Goal: Information Seeking & Learning: Find specific fact

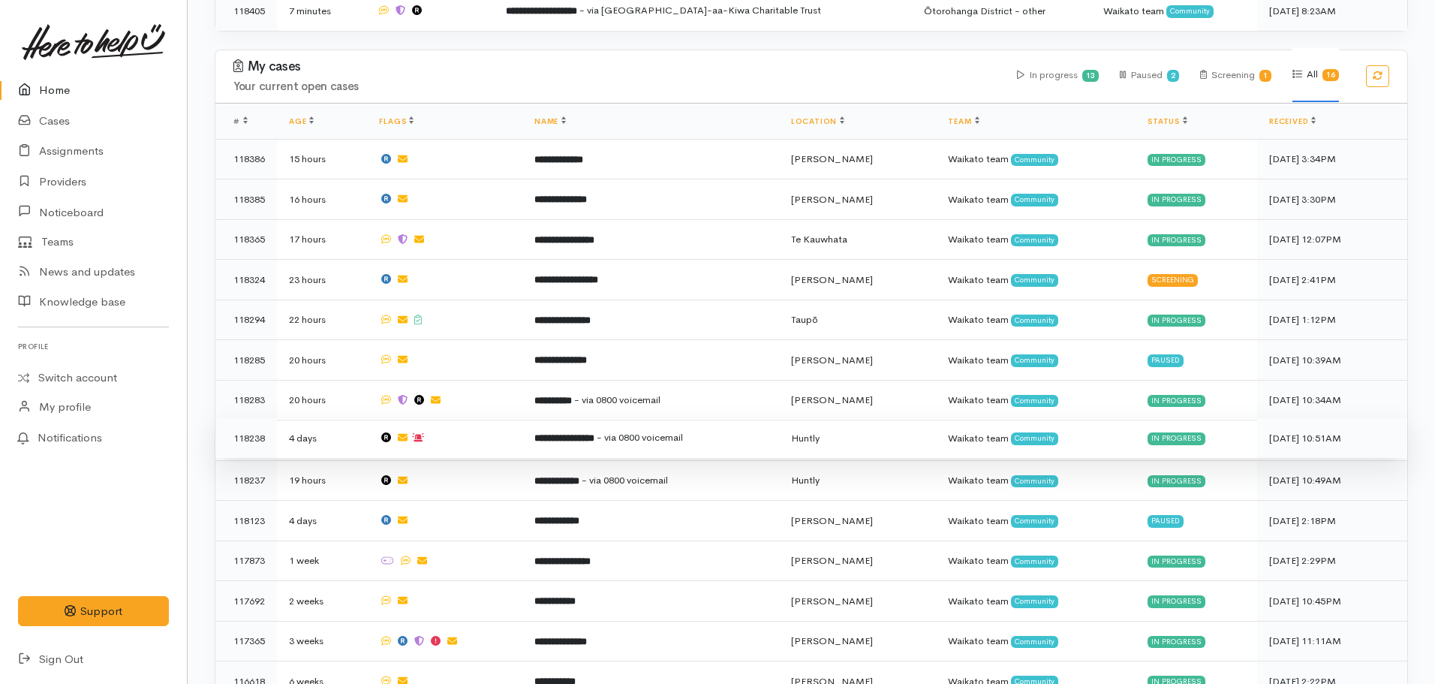
scroll to position [976, 0]
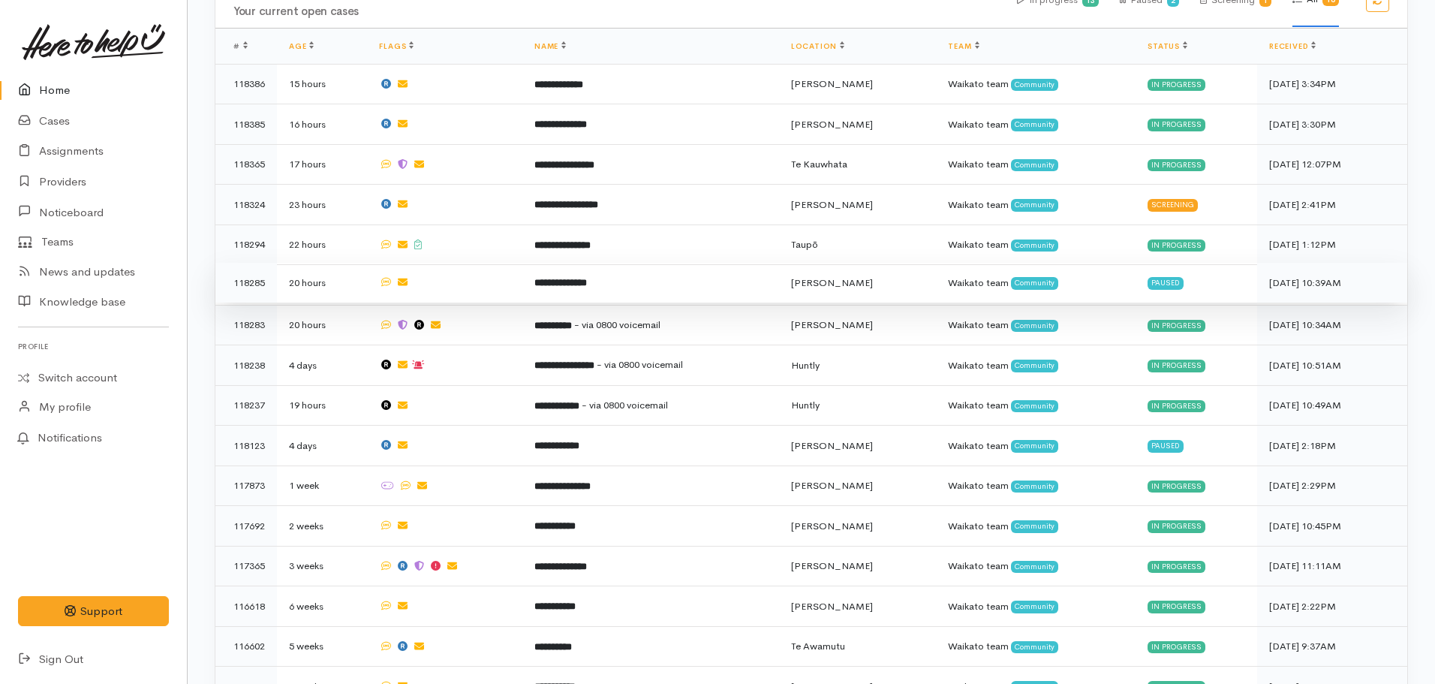
click at [583, 278] on b "**********" at bounding box center [561, 283] width 53 height 10
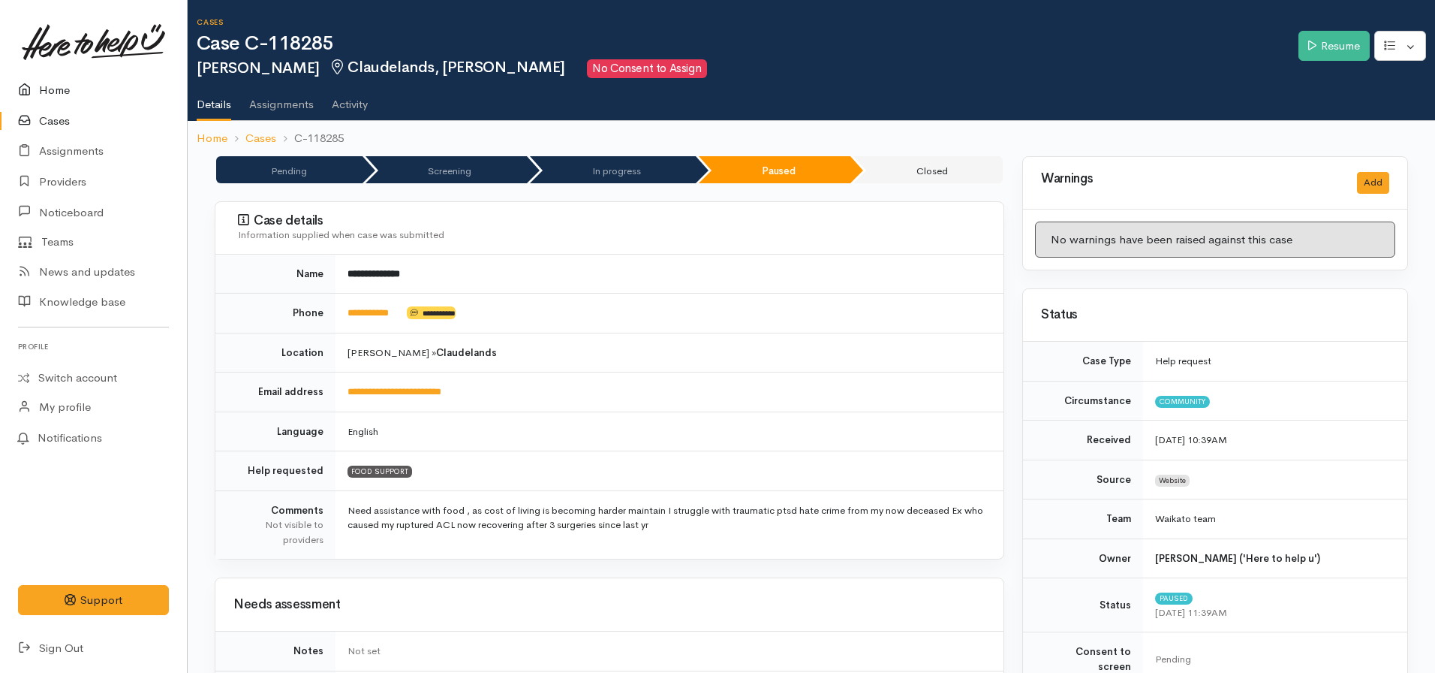
click at [47, 87] on link "Home" at bounding box center [93, 90] width 187 height 31
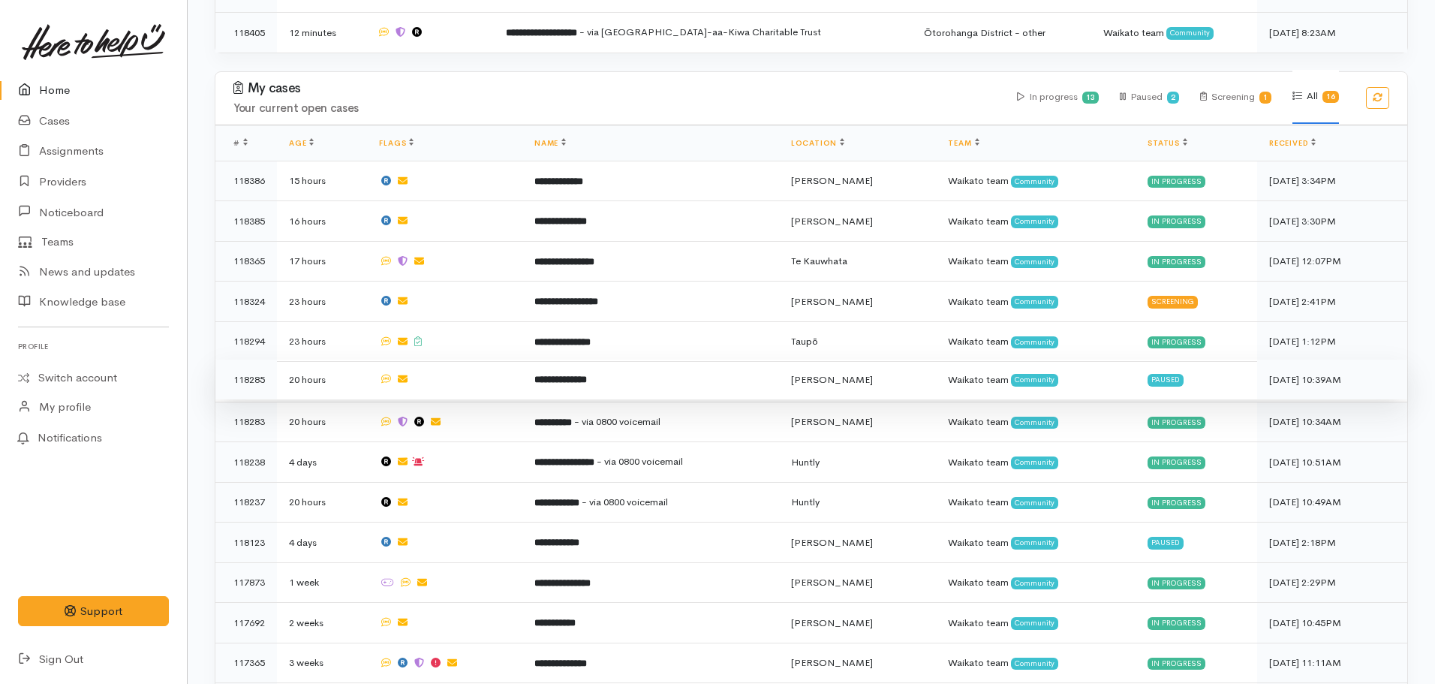
scroll to position [901, 0]
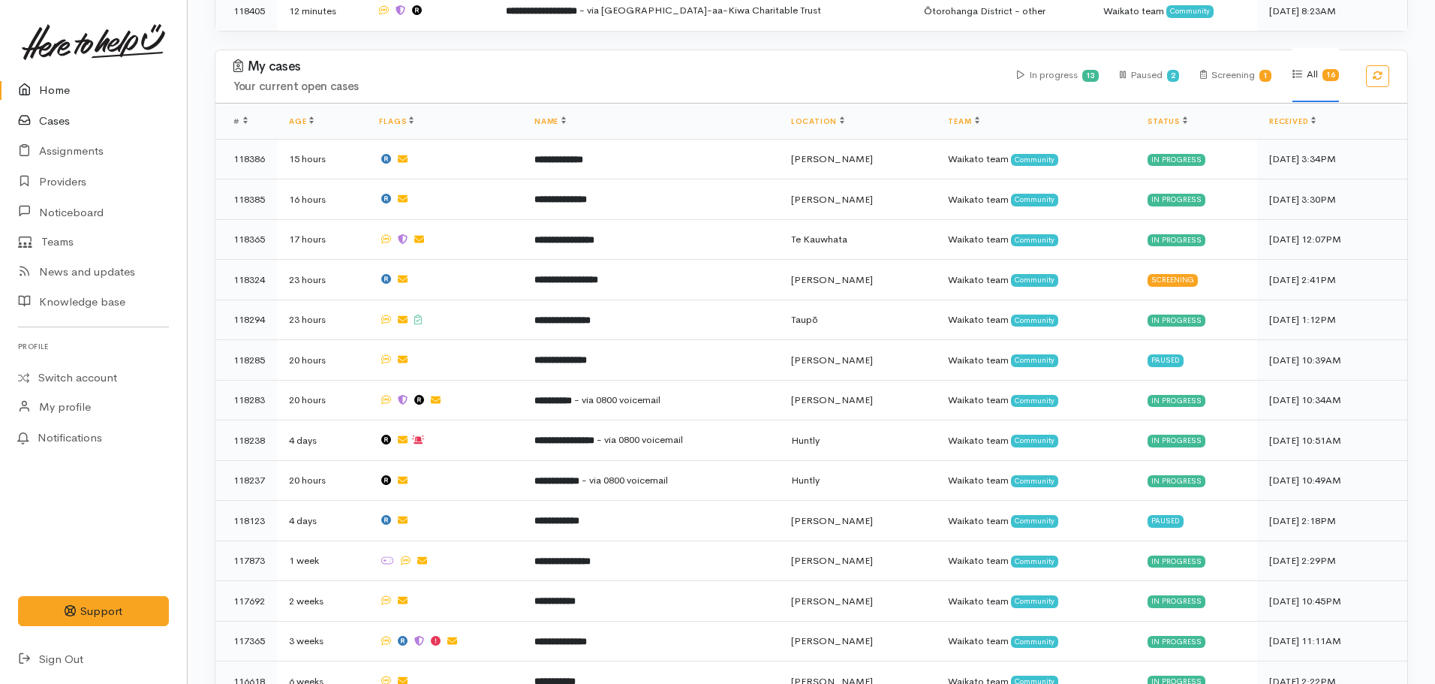
click at [80, 110] on link "Cases" at bounding box center [93, 121] width 187 height 31
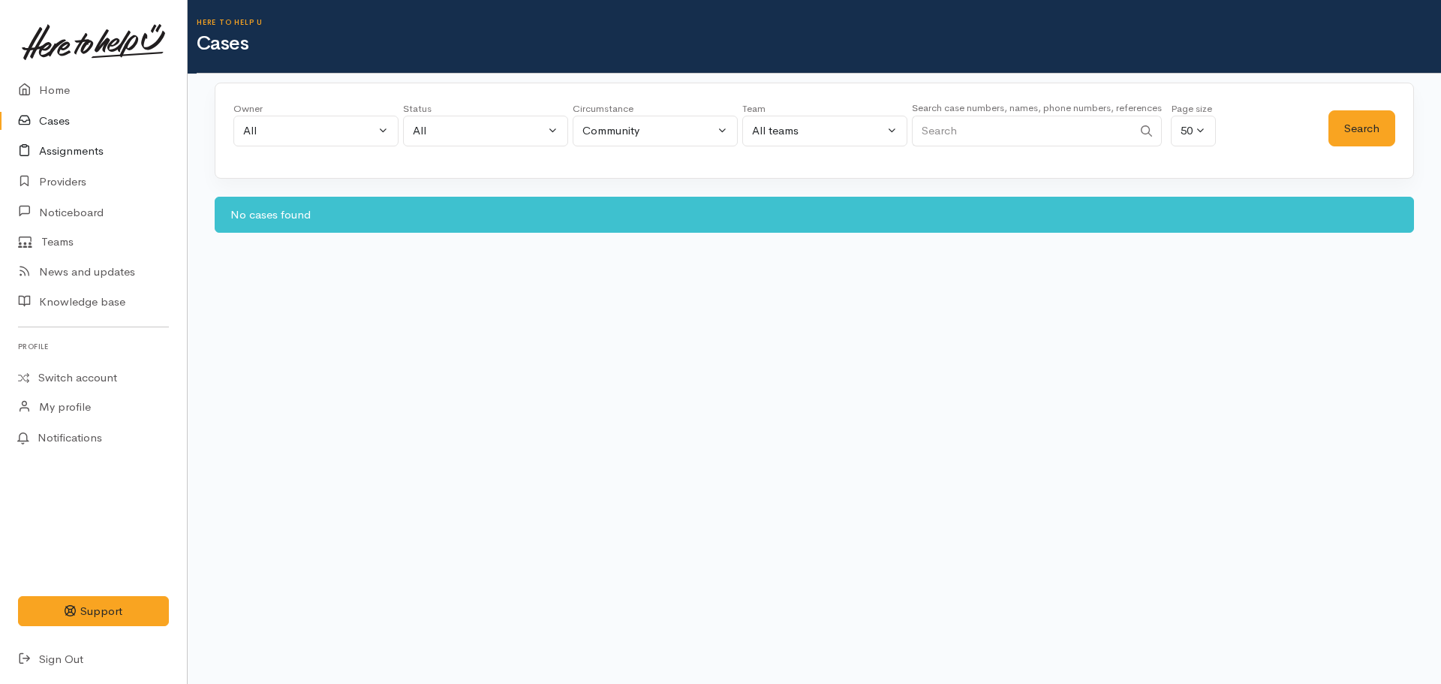
click at [74, 151] on link "Assignments" at bounding box center [93, 151] width 187 height 31
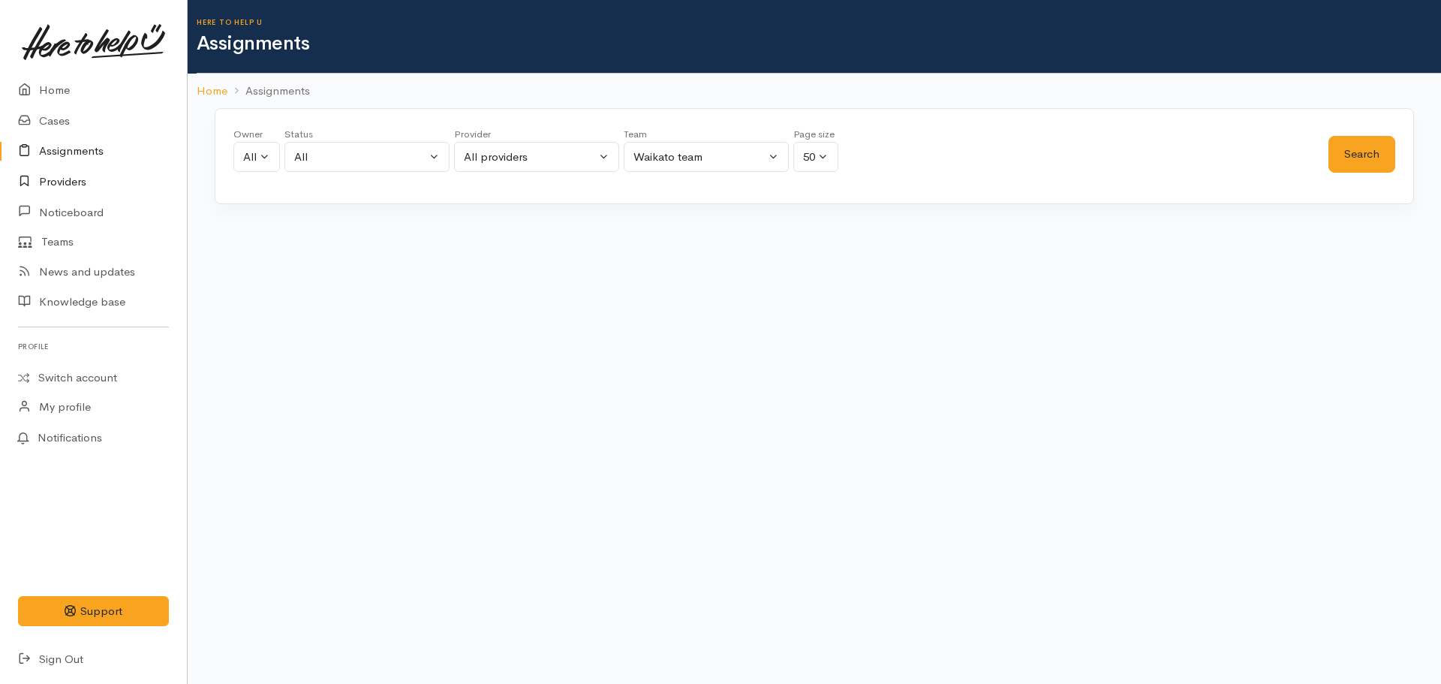
click at [82, 187] on link "Providers" at bounding box center [93, 182] width 187 height 31
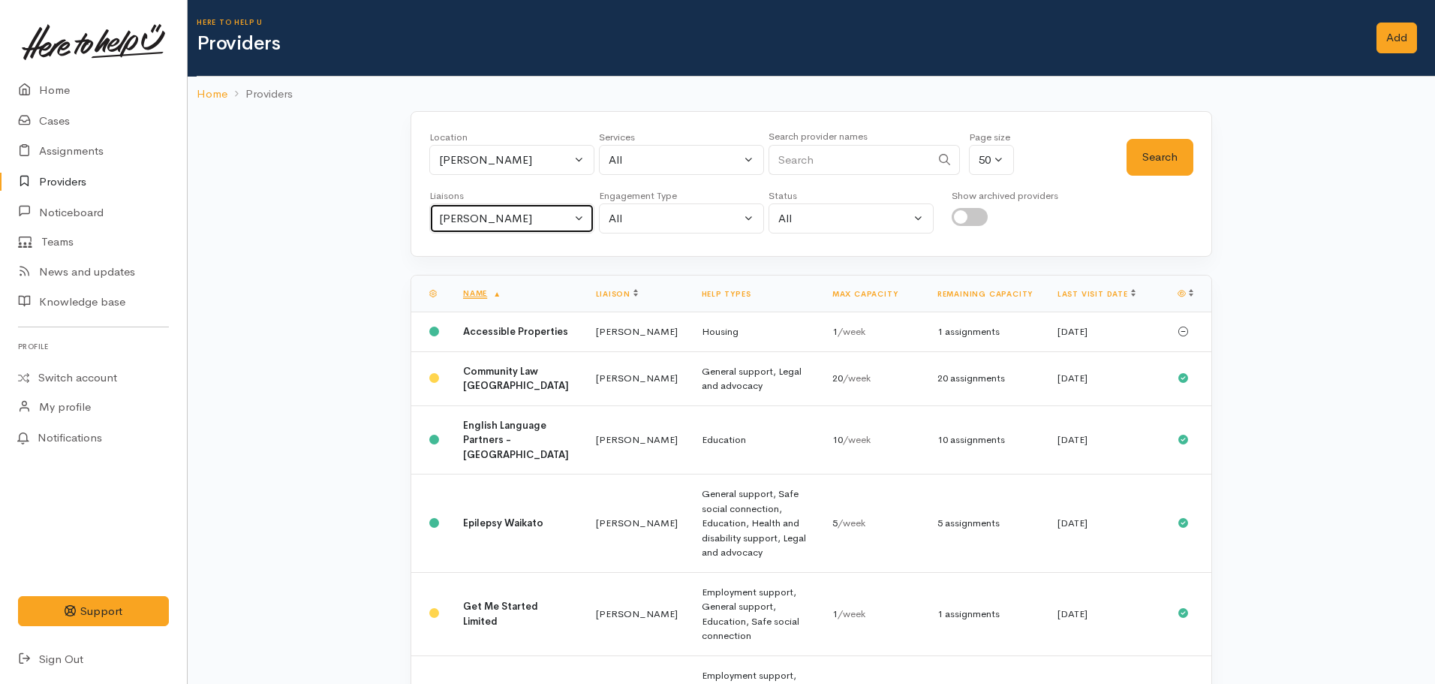
click at [535, 216] on div "[PERSON_NAME]" at bounding box center [505, 218] width 132 height 17
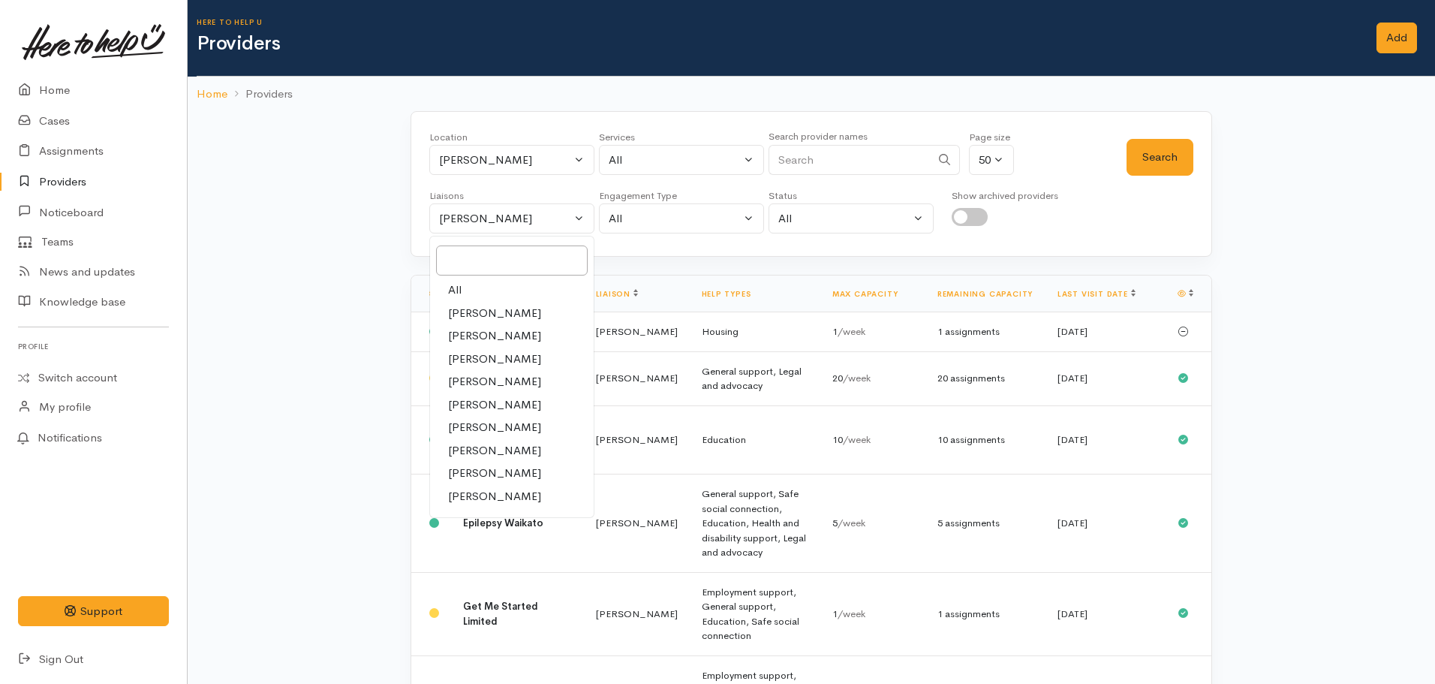
drag, startPoint x: 462, startPoint y: 289, endPoint x: 490, endPoint y: 274, distance: 32.2
click at [462, 288] on link "All" at bounding box center [512, 290] width 164 height 23
select select "null"
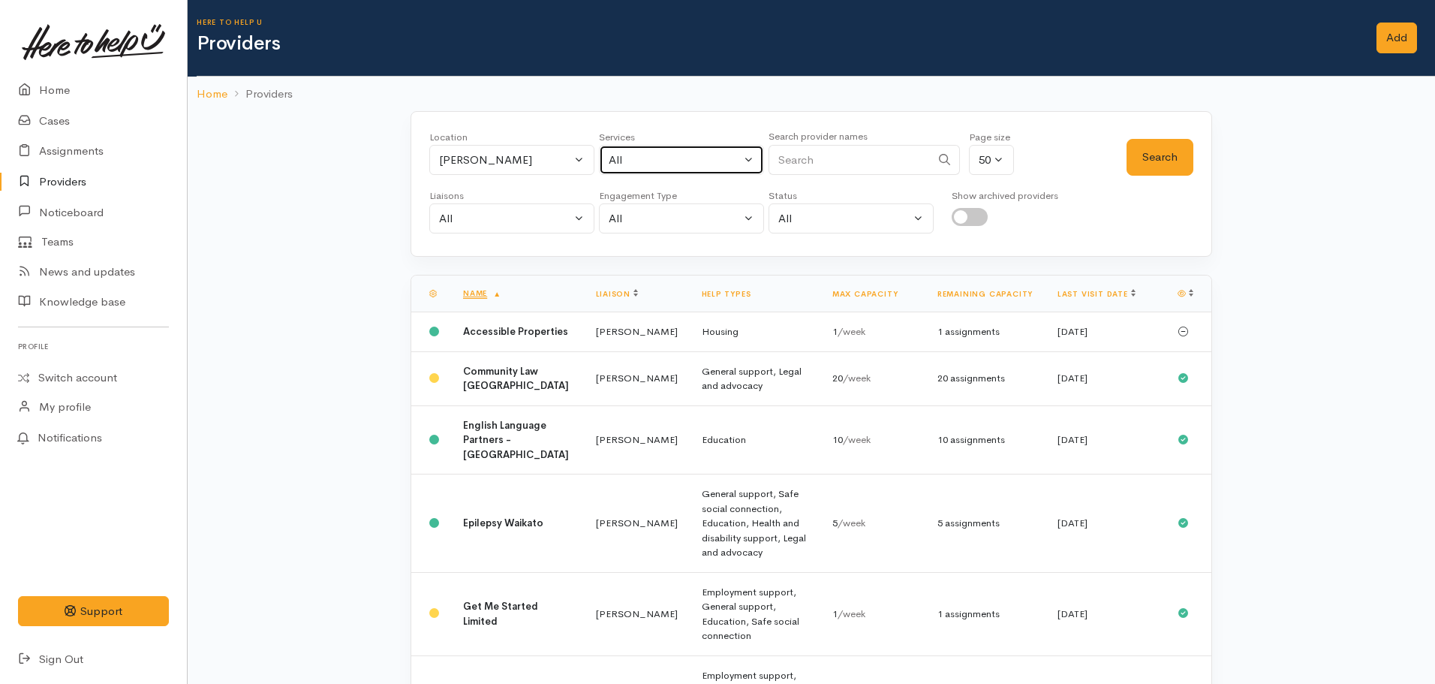
click at [722, 164] on div "All" at bounding box center [675, 160] width 132 height 17
type input "food"
click at [660, 265] on span "Food support" at bounding box center [660, 258] width 70 height 17
select select "3"
click at [1152, 158] on button "Search" at bounding box center [1160, 157] width 67 height 37
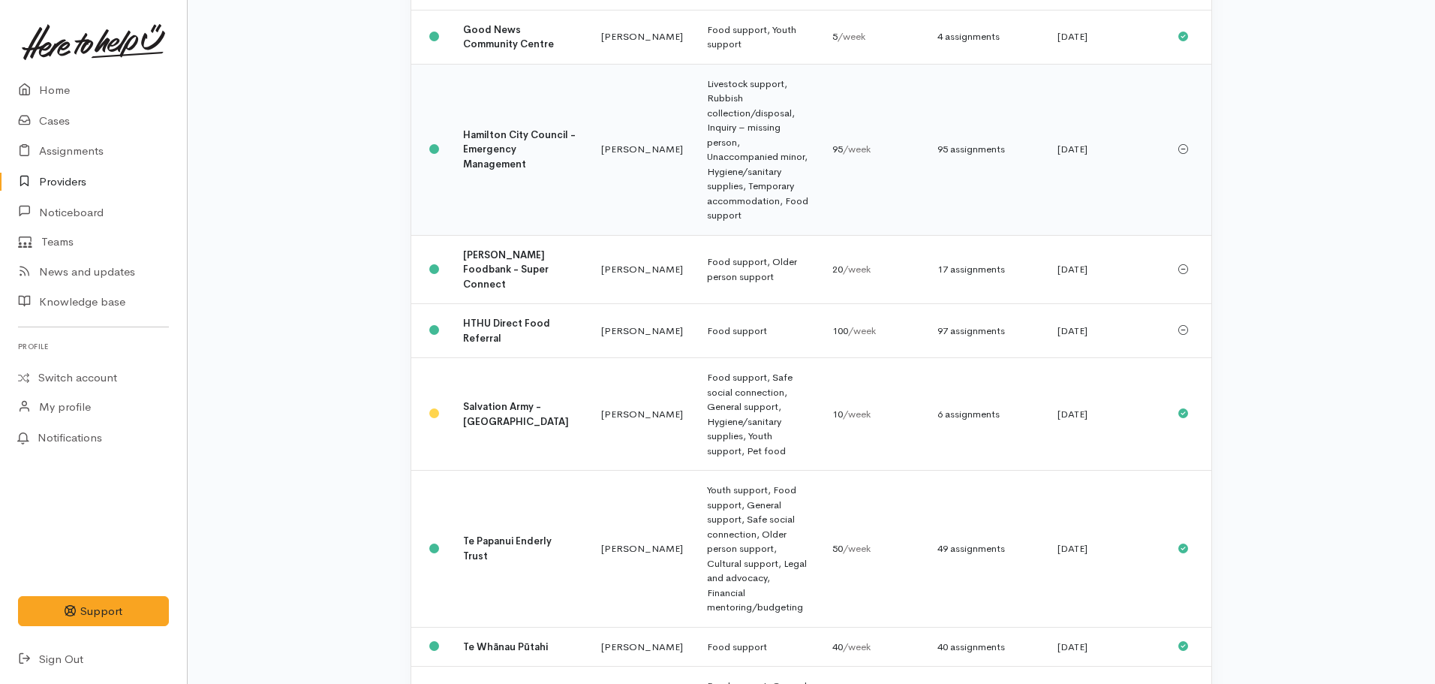
scroll to position [450, 0]
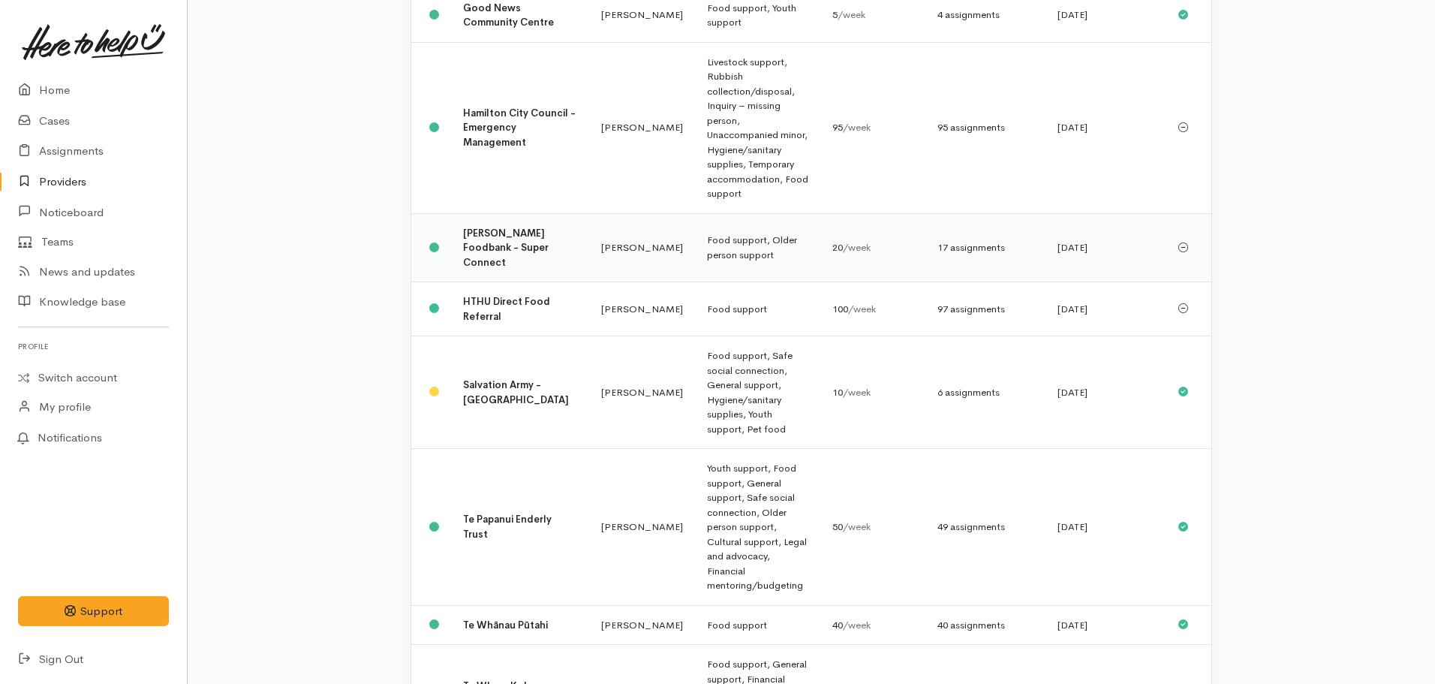
click at [477, 227] on b "Hamilton Foodbank - Super Connect" at bounding box center [506, 248] width 86 height 42
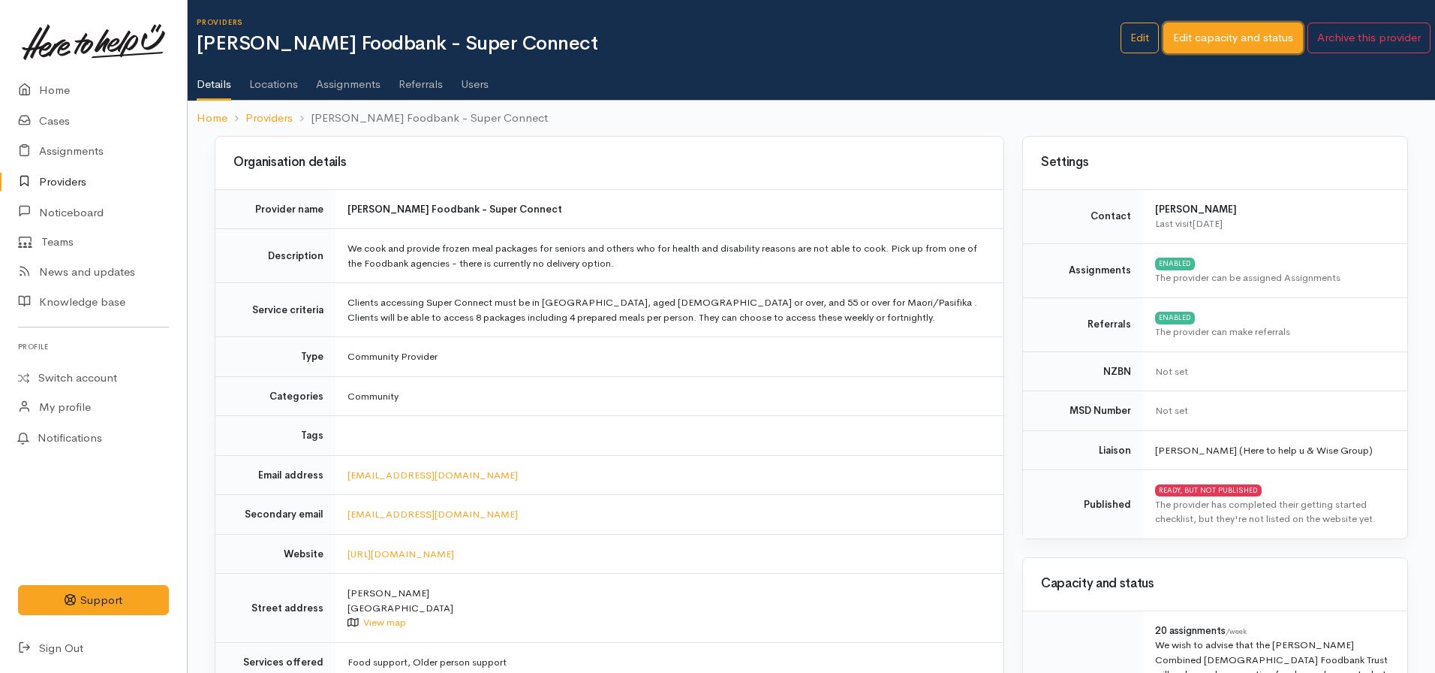
click at [1229, 44] on link "Edit capacity and status" at bounding box center [1234, 38] width 140 height 31
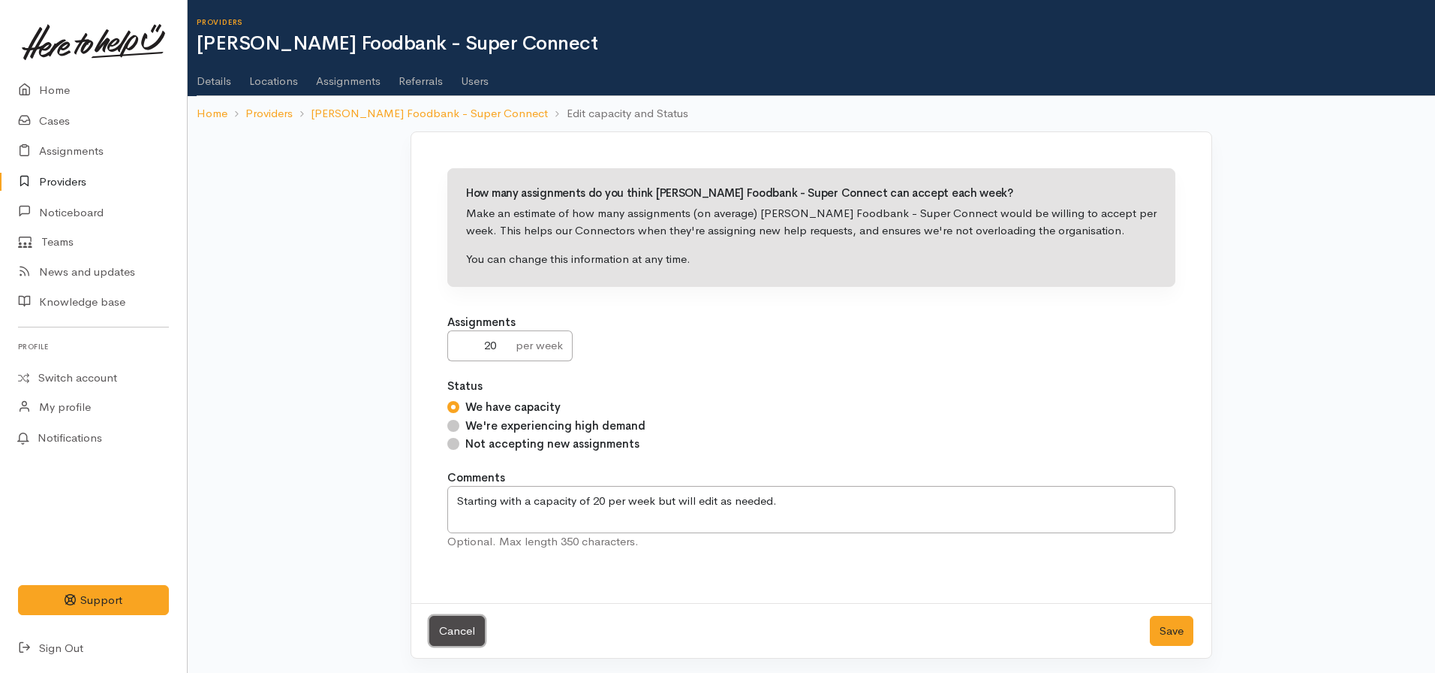
click at [456, 634] on link "Cancel" at bounding box center [457, 631] width 56 height 31
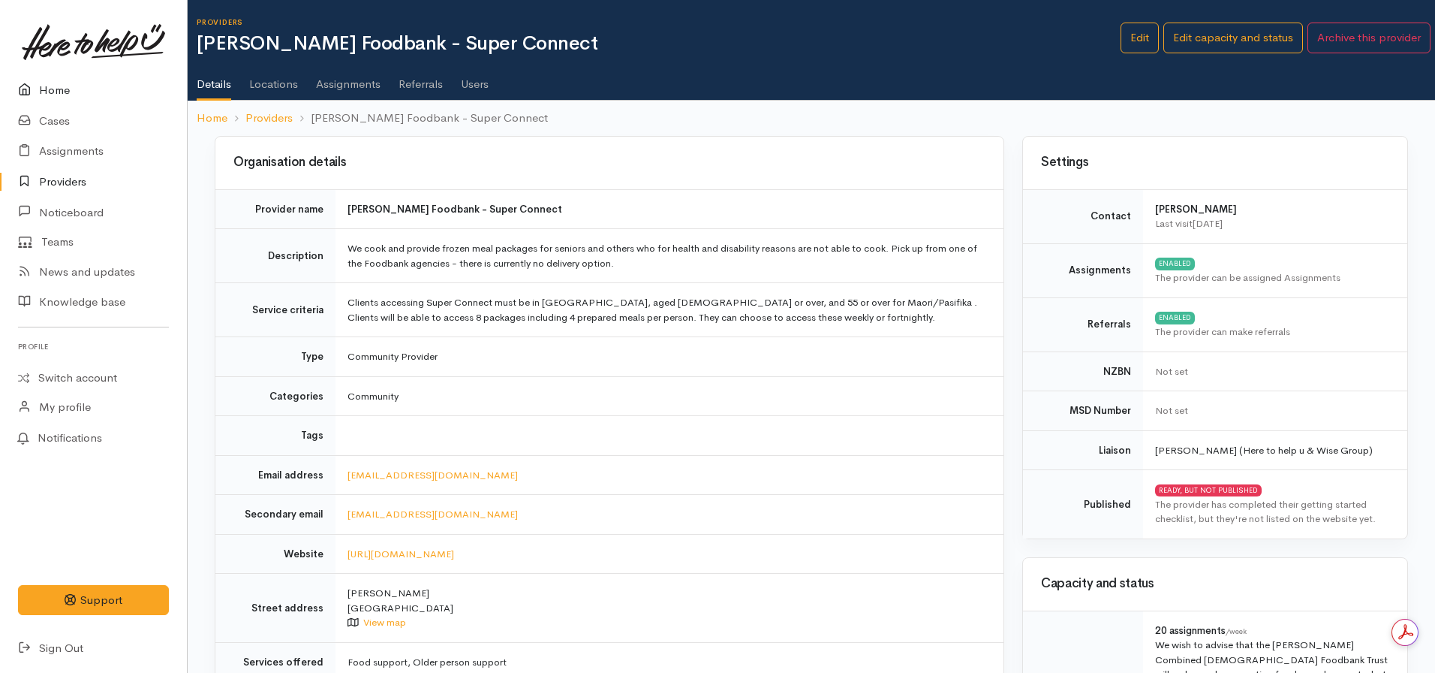
click at [56, 81] on link "Home" at bounding box center [93, 90] width 187 height 31
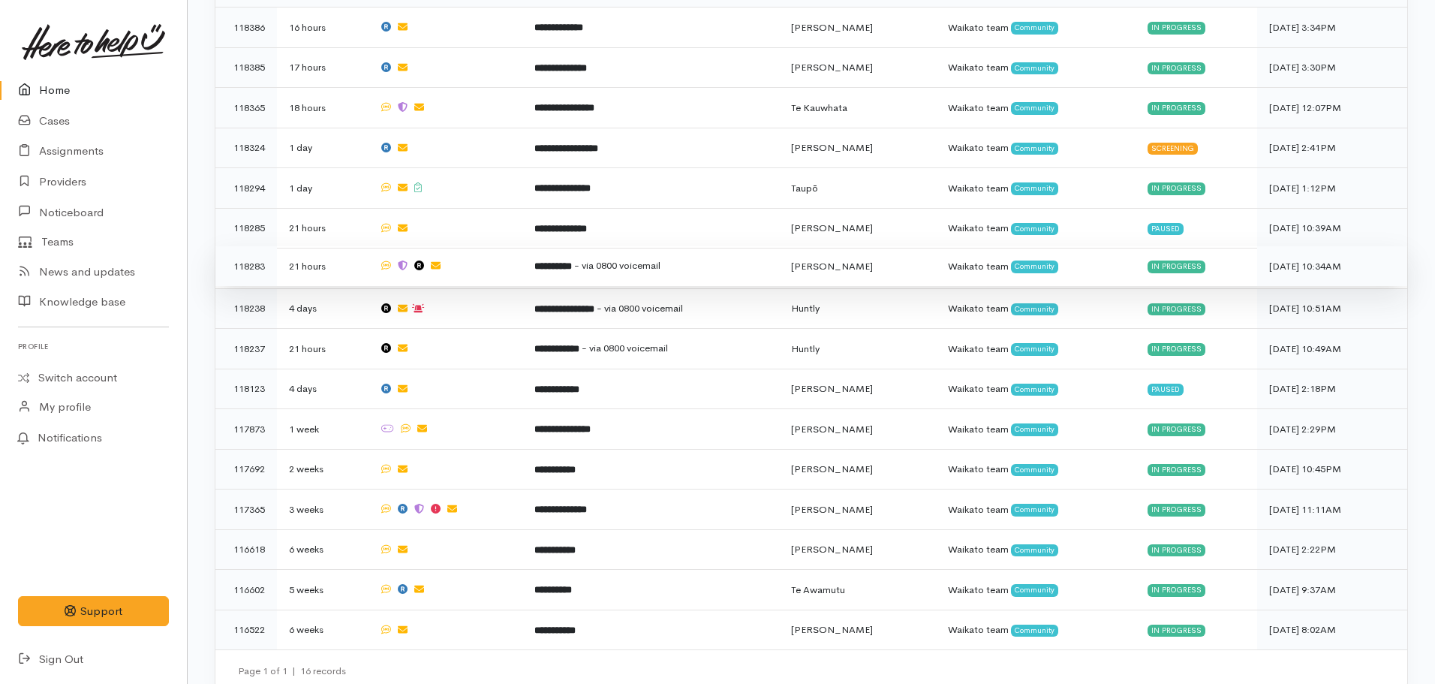
scroll to position [993, 0]
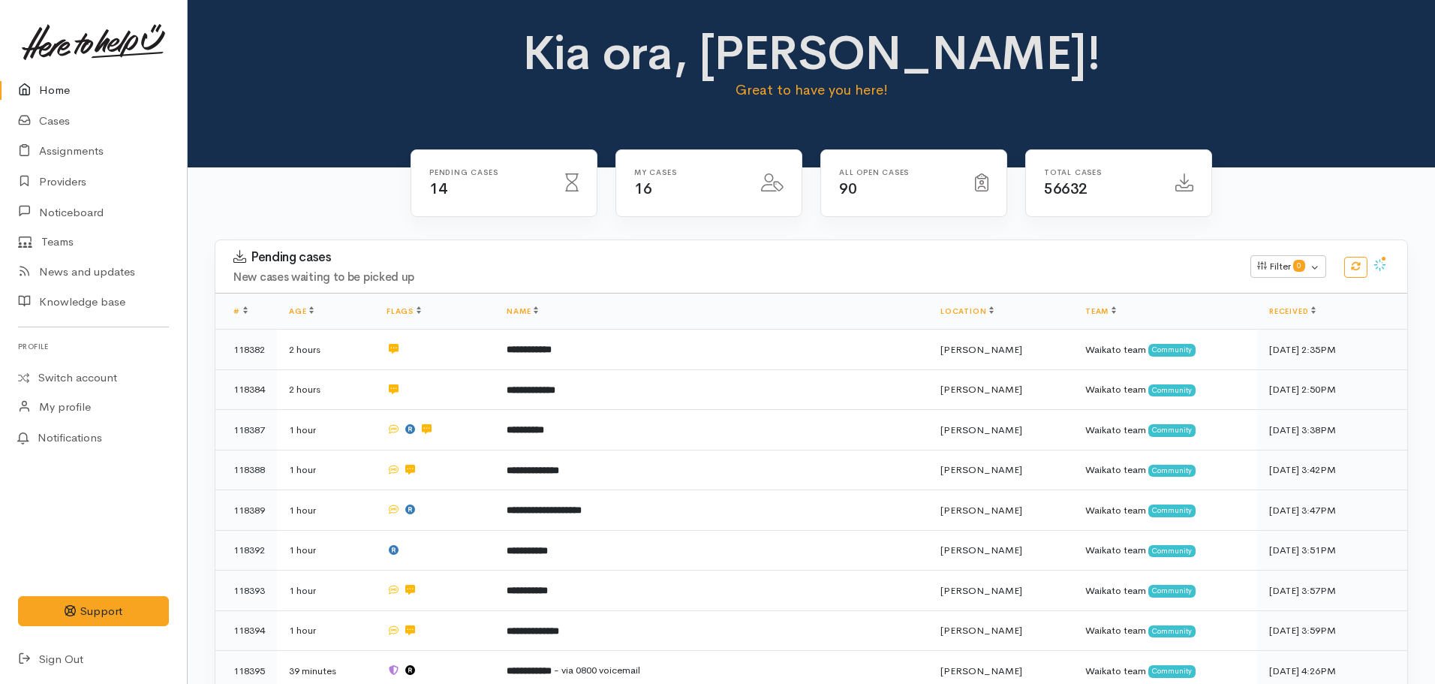
scroll to position [601, 0]
